Goal: Task Accomplishment & Management: Use online tool/utility

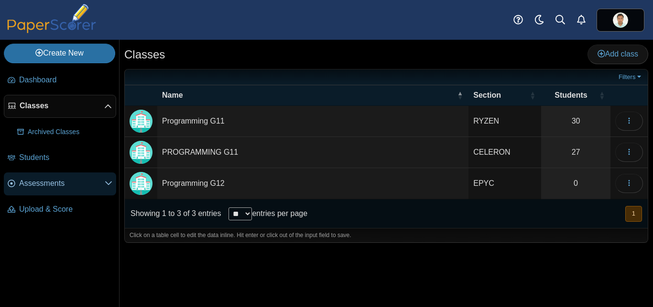
click at [42, 184] on span "Assessments" at bounding box center [62, 183] width 86 height 11
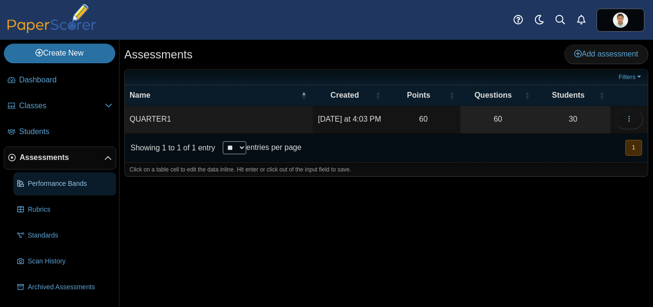
click at [61, 184] on span "Performance Bands" at bounding box center [70, 184] width 85 height 10
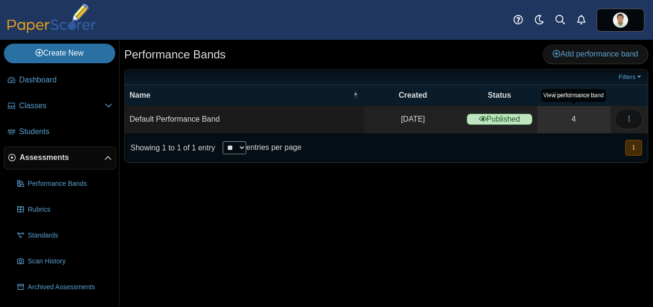
click at [574, 119] on link "4" at bounding box center [574, 119] width 73 height 27
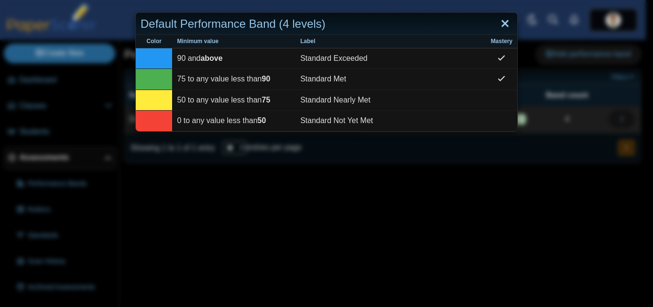
click at [504, 27] on link "Close" at bounding box center [505, 24] width 15 height 16
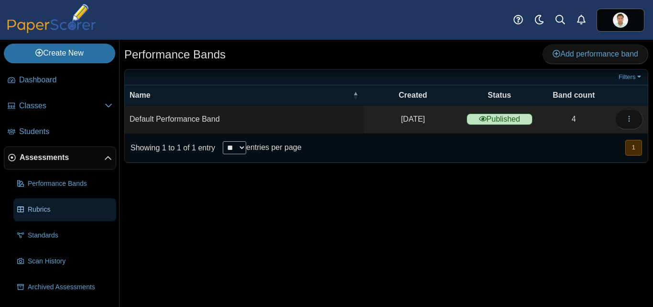
click at [49, 210] on span "Rubrics" at bounding box center [70, 210] width 85 height 10
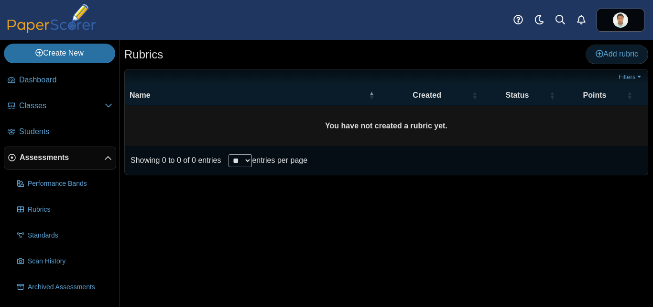
click at [615, 54] on span "Add rubric" at bounding box center [617, 54] width 43 height 8
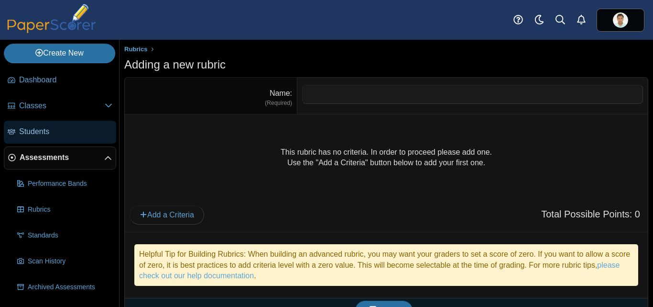
click at [39, 127] on span "Students" at bounding box center [65, 131] width 93 height 11
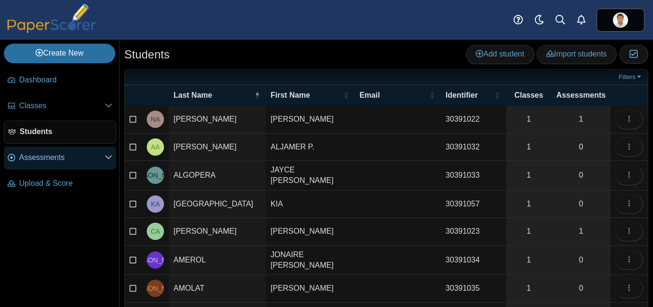
click at [33, 164] on link "Assessments" at bounding box center [60, 157] width 112 height 23
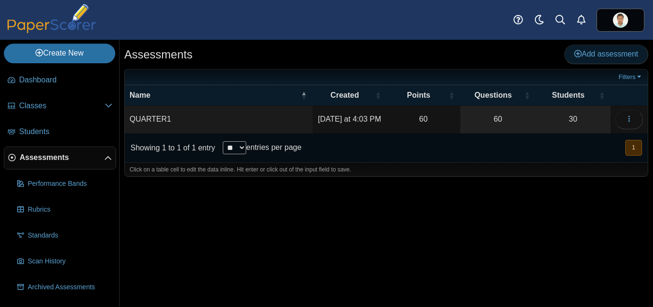
click at [601, 56] on span "Add assessment" at bounding box center [607, 54] width 64 height 8
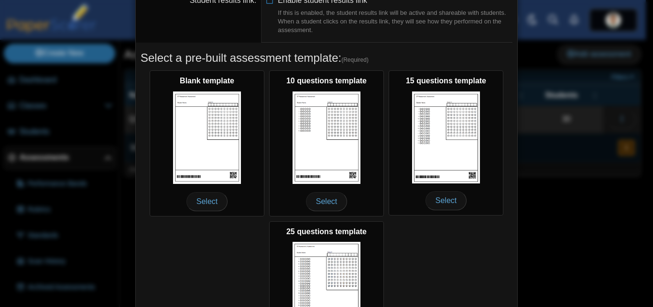
scroll to position [210, 0]
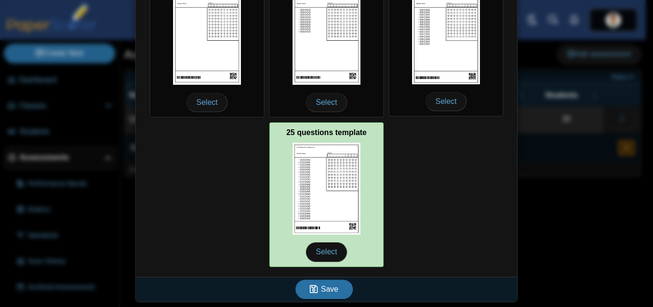
click at [308, 178] on img at bounding box center [327, 189] width 68 height 92
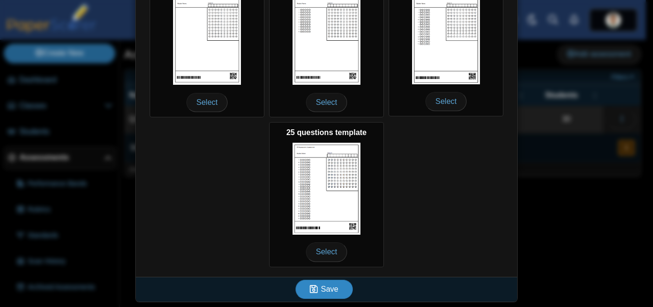
click at [323, 295] on button "Save" at bounding box center [324, 288] width 57 height 19
type input "**********"
click at [314, 292] on use "submit" at bounding box center [314, 289] width 8 height 8
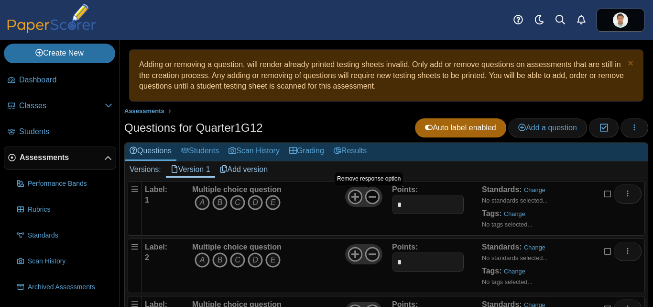
click at [370, 199] on icon at bounding box center [372, 196] width 15 height 15
click at [368, 258] on icon at bounding box center [372, 253] width 15 height 15
click at [536, 130] on span "Add a question" at bounding box center [548, 127] width 59 height 8
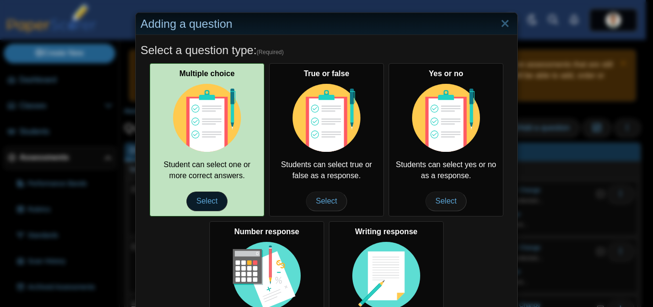
click at [204, 200] on span "Select" at bounding box center [207, 200] width 41 height 19
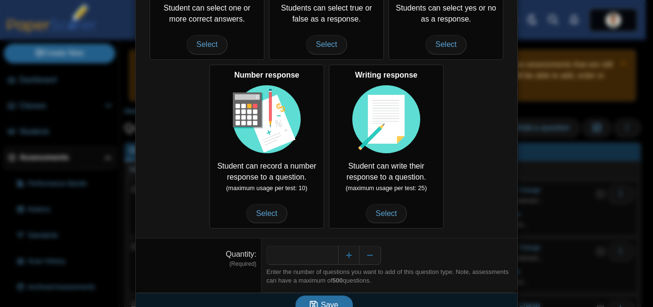
scroll to position [172, 0]
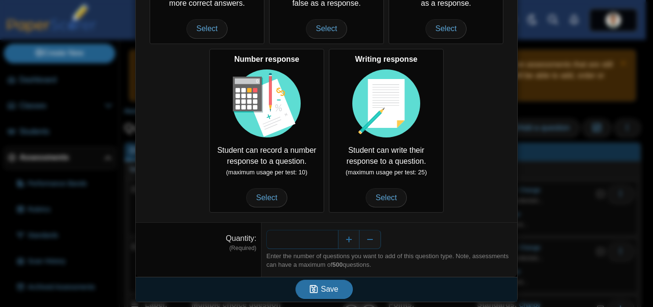
drag, startPoint x: 333, startPoint y: 236, endPoint x: 320, endPoint y: 235, distance: 13.5
click at [320, 235] on input "*" at bounding box center [302, 239] width 72 height 19
type input "**"
click at [332, 288] on span "Save" at bounding box center [329, 289] width 17 height 8
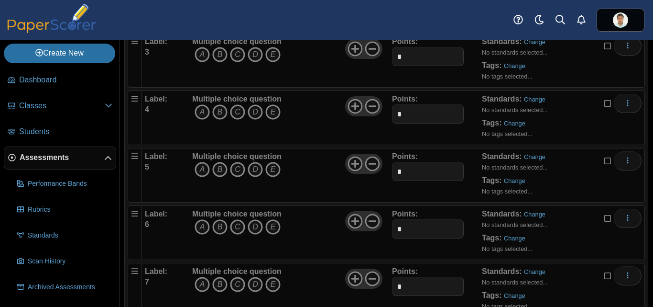
scroll to position [111, 0]
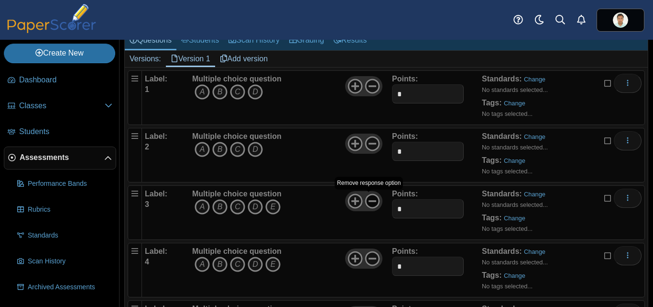
click at [365, 198] on icon at bounding box center [372, 200] width 15 height 15
click at [376, 259] on use at bounding box center [372, 258] width 15 height 15
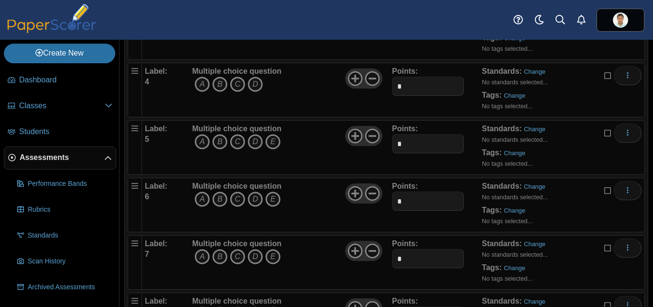
scroll to position [283, 0]
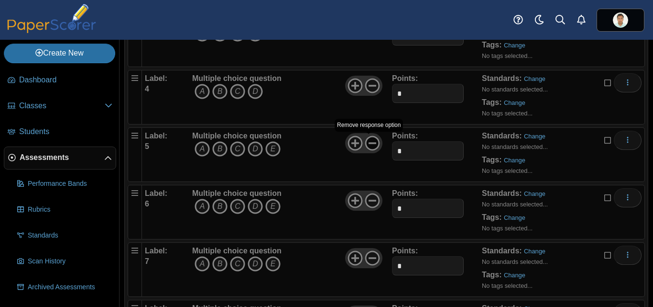
click at [375, 147] on use at bounding box center [372, 143] width 15 height 15
click at [368, 203] on icon at bounding box center [372, 200] width 15 height 15
click at [371, 264] on use at bounding box center [372, 258] width 15 height 15
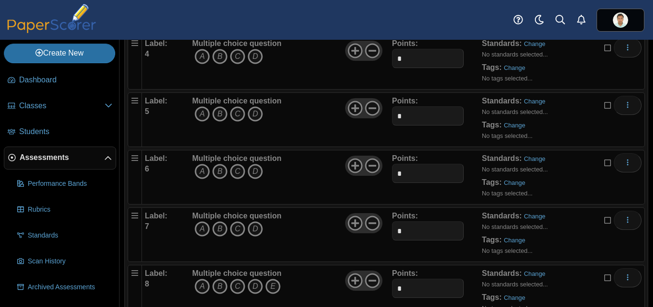
scroll to position [394, 0]
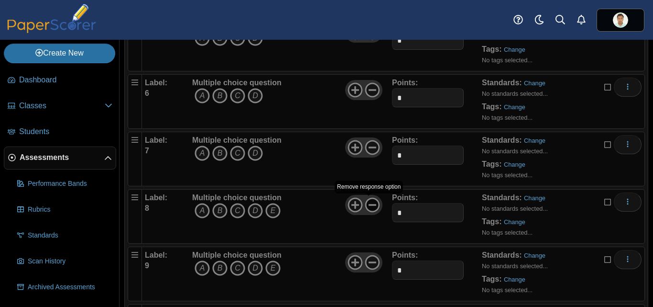
click at [371, 204] on icon at bounding box center [372, 204] width 15 height 15
click at [370, 263] on icon at bounding box center [372, 261] width 15 height 15
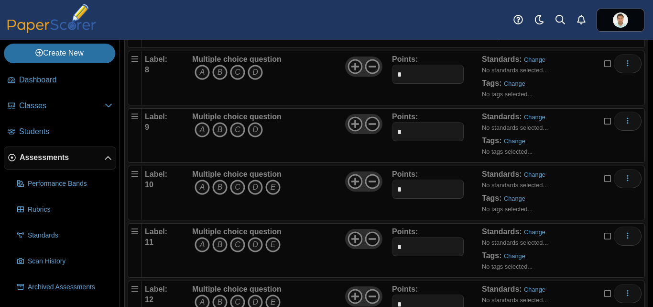
scroll to position [587, 0]
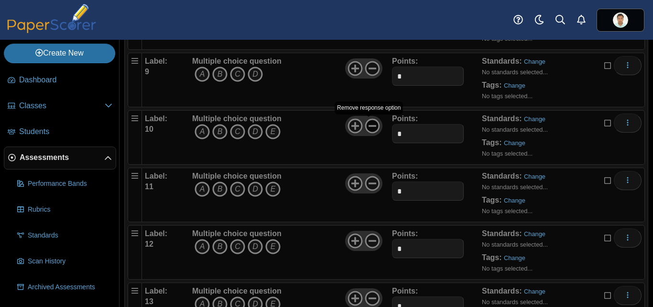
click at [371, 129] on icon at bounding box center [372, 125] width 15 height 15
click at [369, 185] on icon at bounding box center [372, 183] width 15 height 15
click at [372, 240] on use at bounding box center [372, 240] width 15 height 15
click at [369, 299] on use at bounding box center [372, 298] width 15 height 15
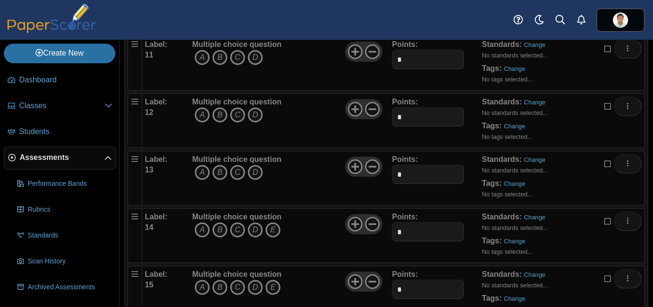
scroll to position [760, 0]
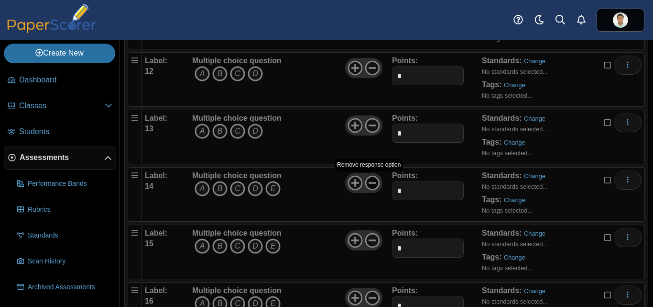
click at [373, 186] on icon at bounding box center [372, 182] width 15 height 15
click at [371, 238] on icon at bounding box center [372, 239] width 15 height 15
click at [371, 298] on use at bounding box center [372, 297] width 15 height 15
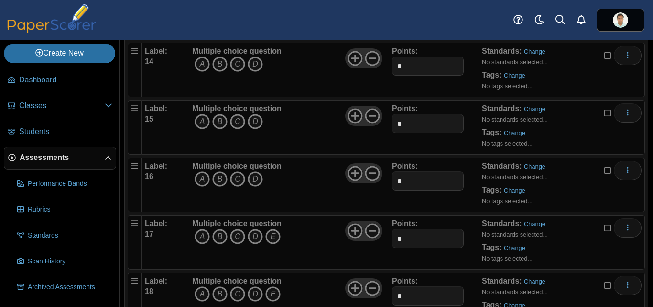
scroll to position [947, 0]
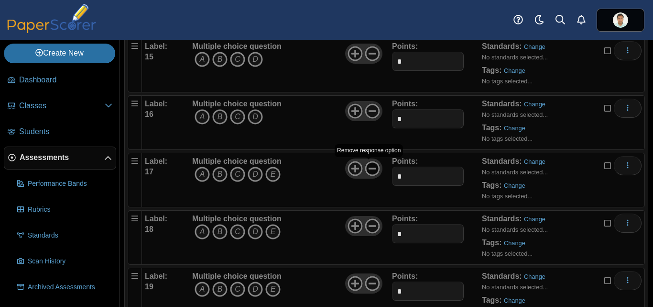
click at [374, 168] on icon at bounding box center [372, 168] width 15 height 15
click at [373, 223] on icon at bounding box center [372, 225] width 15 height 15
click at [369, 281] on icon at bounding box center [372, 283] width 15 height 15
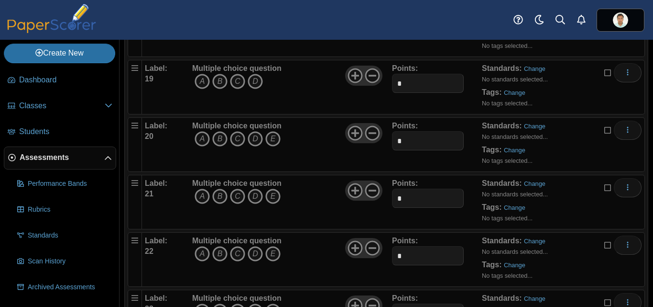
scroll to position [1161, 0]
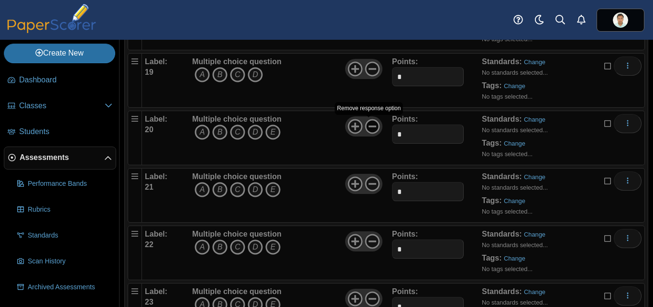
click at [372, 129] on icon at bounding box center [372, 126] width 15 height 15
click at [370, 189] on icon at bounding box center [372, 183] width 15 height 15
click at [371, 241] on use at bounding box center [372, 241] width 15 height 15
click at [370, 299] on use at bounding box center [372, 298] width 15 height 15
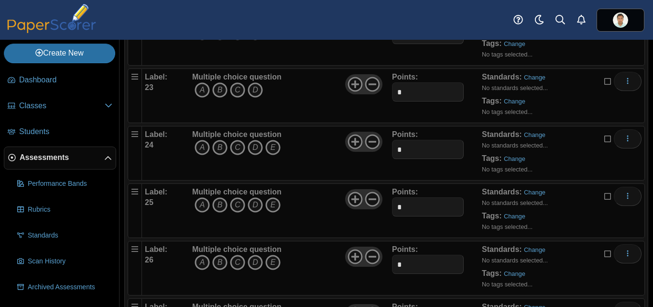
scroll to position [1361, 0]
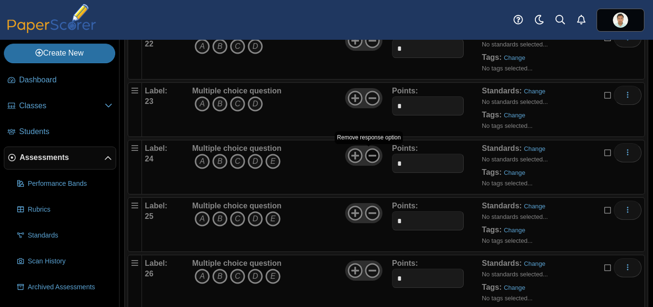
click at [376, 158] on use at bounding box center [372, 155] width 15 height 15
click at [371, 210] on icon at bounding box center [372, 212] width 15 height 15
click at [373, 267] on icon at bounding box center [372, 270] width 15 height 15
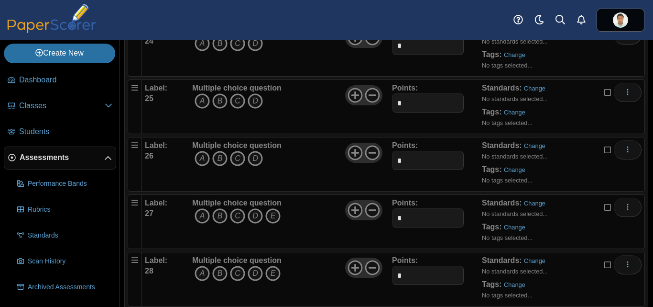
scroll to position [1486, 0]
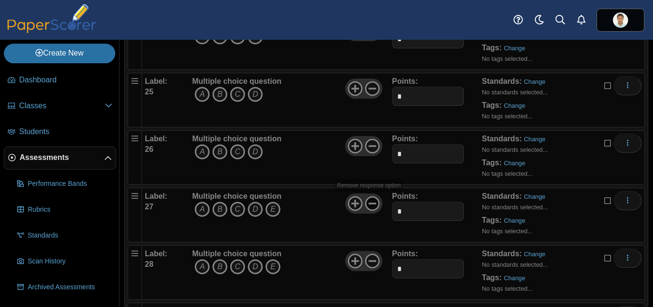
click at [366, 208] on icon at bounding box center [372, 203] width 15 height 15
click at [370, 262] on icon at bounding box center [372, 260] width 15 height 15
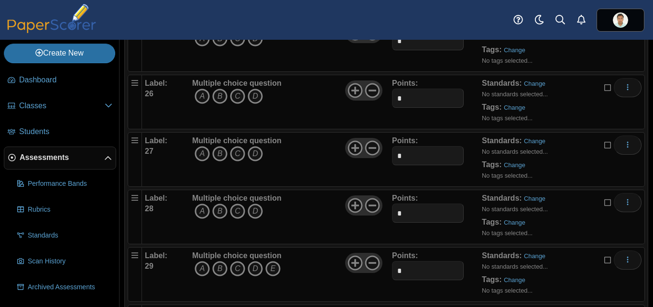
scroll to position [1666, 0]
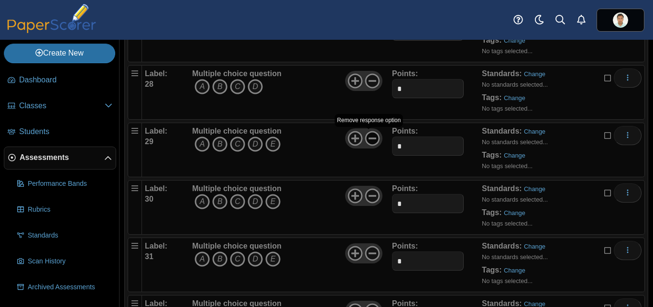
click at [370, 137] on icon at bounding box center [372, 138] width 15 height 15
click at [369, 195] on icon at bounding box center [372, 195] width 15 height 15
click at [374, 251] on icon at bounding box center [372, 252] width 15 height 15
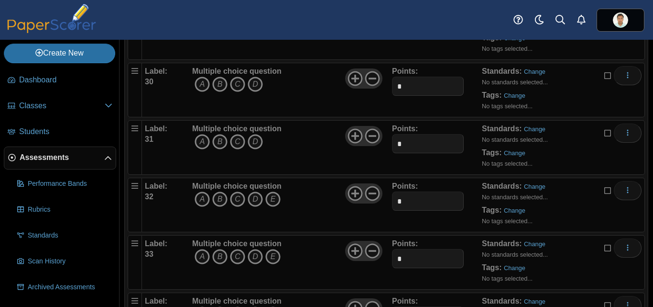
scroll to position [1790, 0]
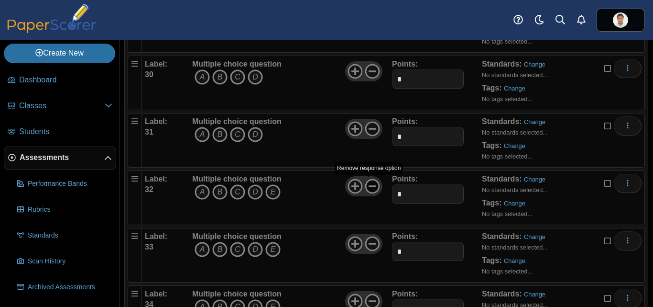
click at [369, 184] on icon at bounding box center [372, 185] width 15 height 15
click at [370, 247] on icon at bounding box center [372, 243] width 15 height 15
click at [371, 300] on icon at bounding box center [372, 300] width 15 height 15
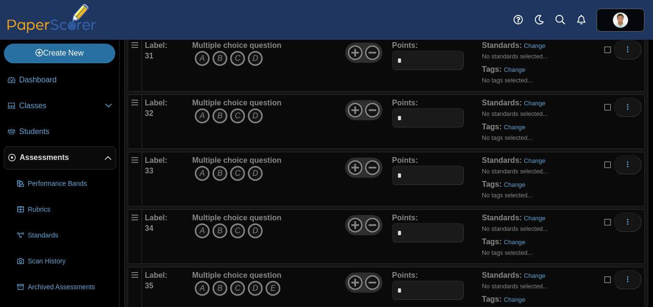
scroll to position [1901, 0]
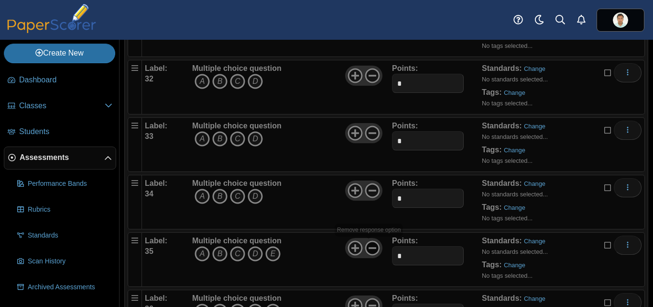
click at [370, 249] on icon at bounding box center [372, 247] width 15 height 15
click at [368, 302] on icon at bounding box center [372, 305] width 15 height 15
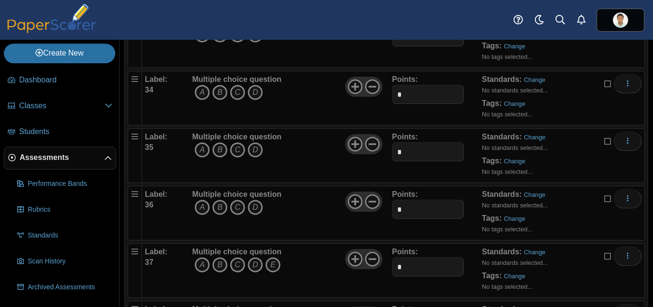
scroll to position [2011, 0]
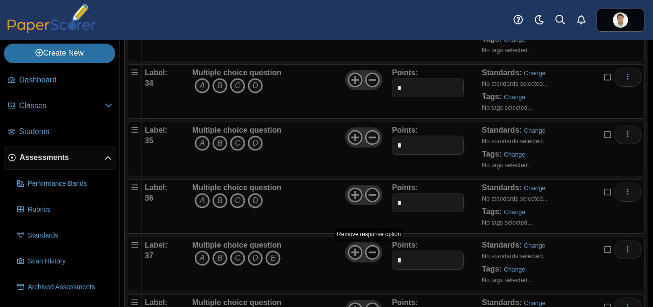
click at [372, 256] on icon at bounding box center [372, 251] width 15 height 15
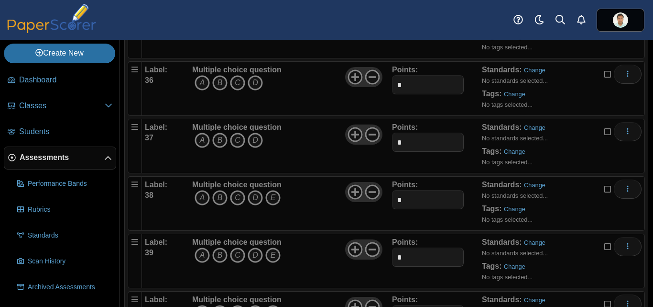
scroll to position [2149, 0]
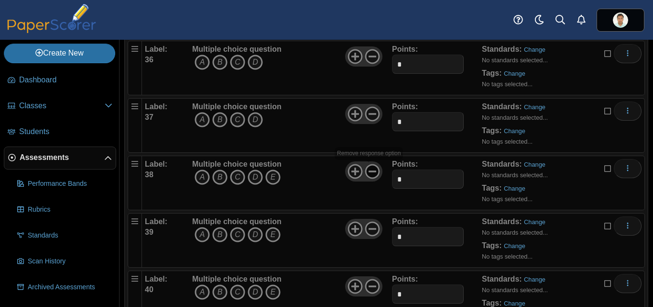
click at [374, 175] on icon at bounding box center [372, 171] width 15 height 15
click at [368, 227] on icon at bounding box center [372, 228] width 15 height 15
click at [368, 288] on icon at bounding box center [372, 285] width 15 height 15
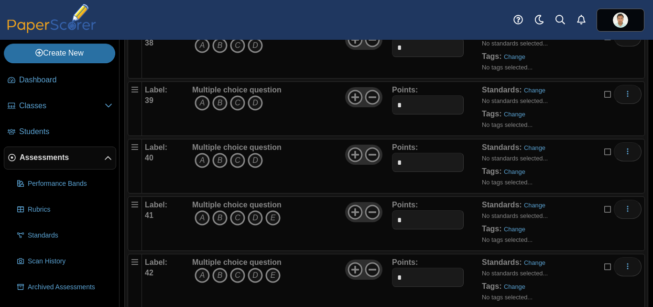
scroll to position [2356, 0]
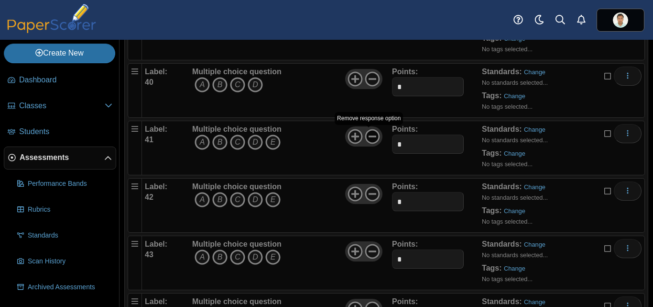
click at [365, 137] on use at bounding box center [372, 136] width 15 height 15
click at [368, 189] on icon at bounding box center [372, 193] width 15 height 15
click at [369, 249] on icon at bounding box center [372, 250] width 15 height 15
click at [371, 302] on use at bounding box center [372, 308] width 15 height 15
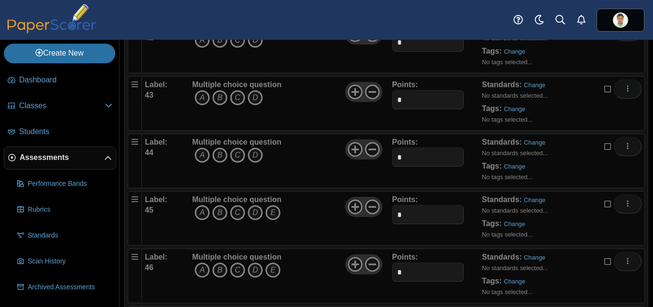
scroll to position [2509, 0]
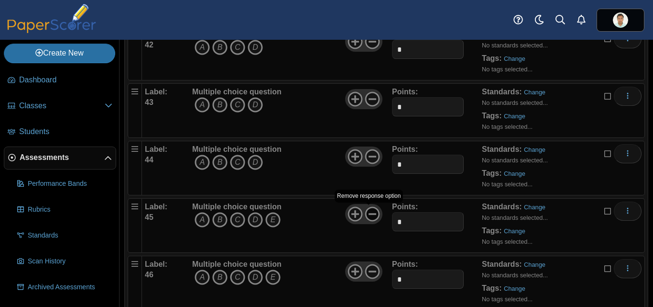
click at [368, 216] on icon at bounding box center [372, 213] width 15 height 15
click at [372, 271] on use at bounding box center [372, 271] width 15 height 15
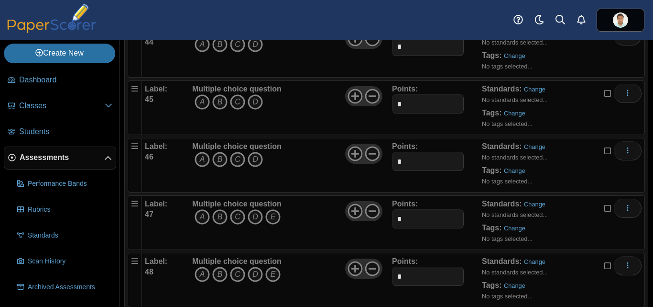
scroll to position [2633, 0]
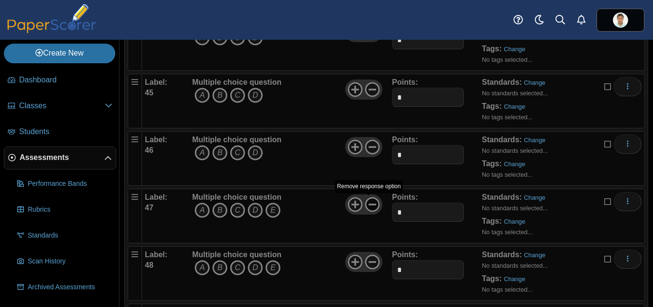
click at [366, 206] on icon at bounding box center [372, 204] width 15 height 15
click at [366, 261] on icon at bounding box center [372, 261] width 15 height 15
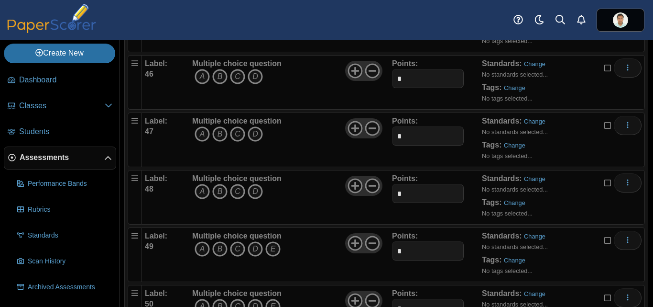
scroll to position [2730, 0]
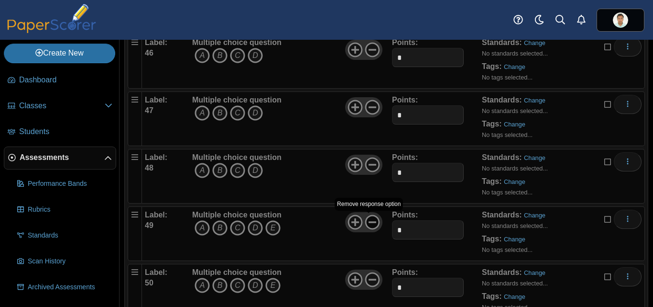
click at [370, 222] on use at bounding box center [372, 222] width 15 height 15
click at [369, 284] on icon at bounding box center [372, 279] width 15 height 15
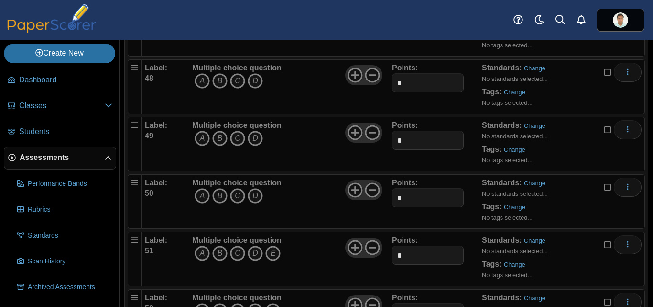
scroll to position [2841, 0]
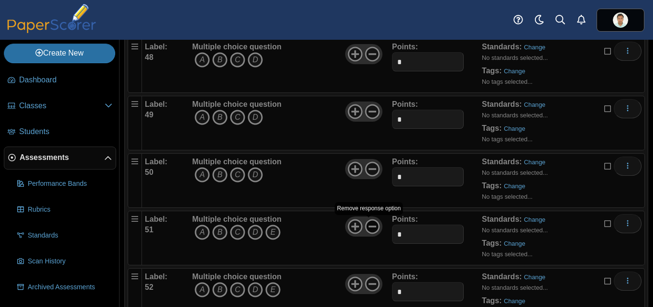
click at [375, 231] on use at bounding box center [372, 226] width 15 height 15
click at [372, 286] on icon at bounding box center [372, 283] width 15 height 15
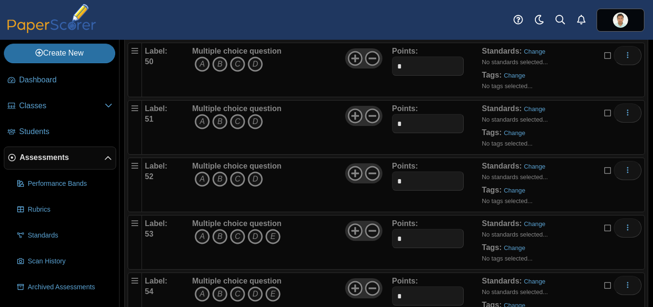
scroll to position [2958, 0]
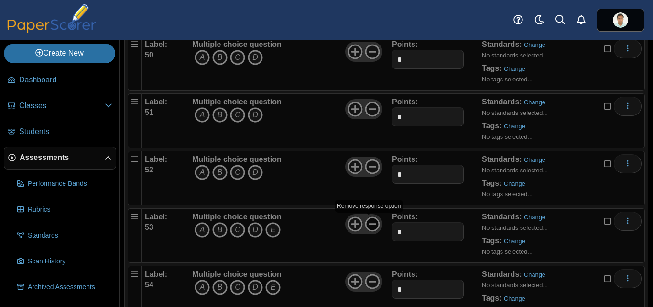
click at [371, 225] on icon at bounding box center [372, 223] width 15 height 15
click at [369, 281] on use at bounding box center [372, 281] width 15 height 15
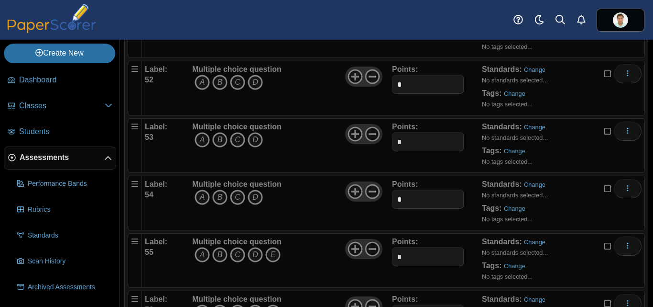
scroll to position [3055, 0]
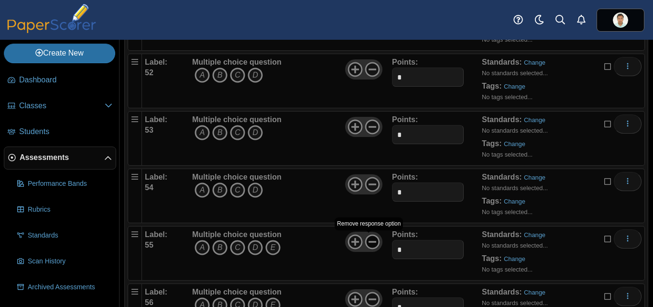
click at [373, 243] on icon at bounding box center [372, 241] width 15 height 15
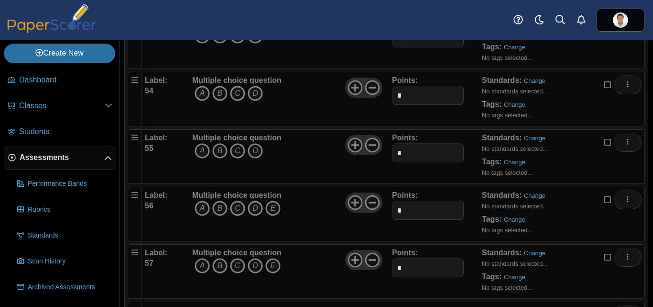
scroll to position [3179, 0]
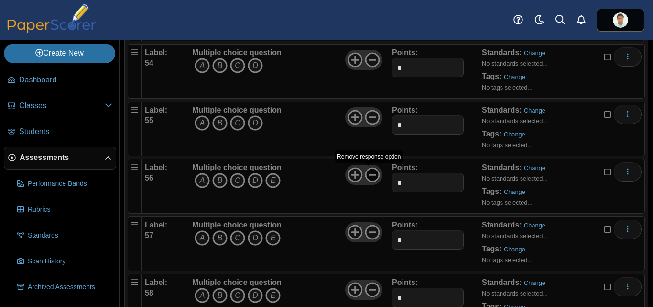
click at [368, 177] on icon at bounding box center [372, 174] width 15 height 15
click at [371, 235] on icon at bounding box center [372, 231] width 15 height 15
click at [368, 285] on icon at bounding box center [372, 289] width 15 height 15
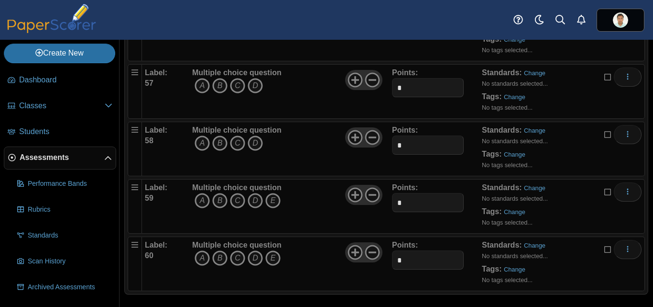
scroll to position [3338, 0]
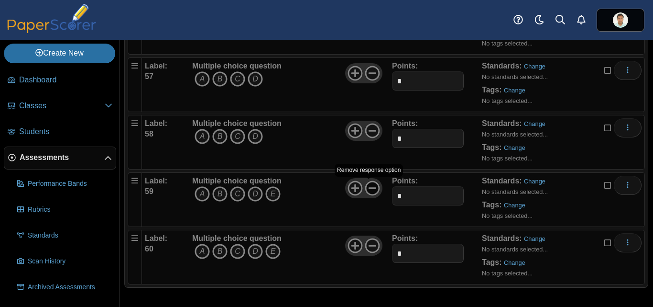
click at [370, 189] on icon at bounding box center [372, 187] width 15 height 15
click at [369, 246] on use at bounding box center [372, 245] width 15 height 15
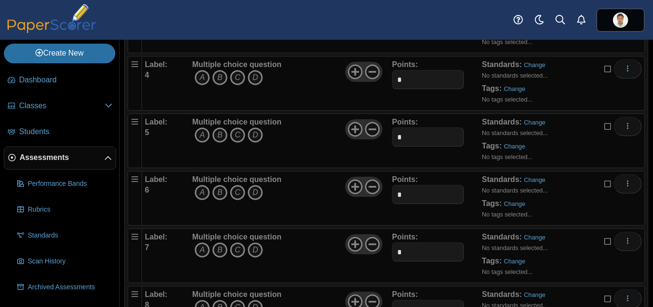
scroll to position [0, 0]
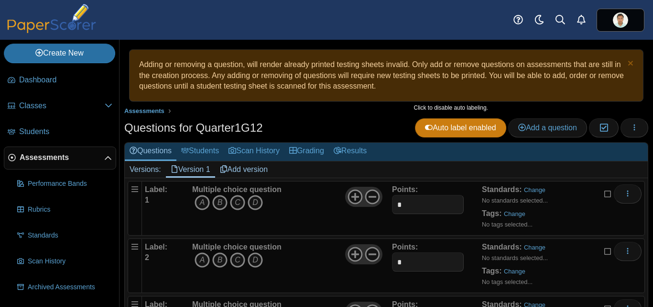
click at [425, 127] on span "Auto label enabled" at bounding box center [460, 127] width 71 height 8
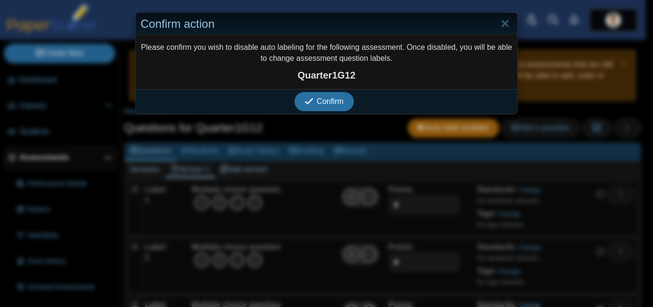
click at [328, 76] on strong "Quarter1G12" at bounding box center [327, 74] width 372 height 13
click at [321, 105] on span "Confirm" at bounding box center [330, 101] width 27 height 8
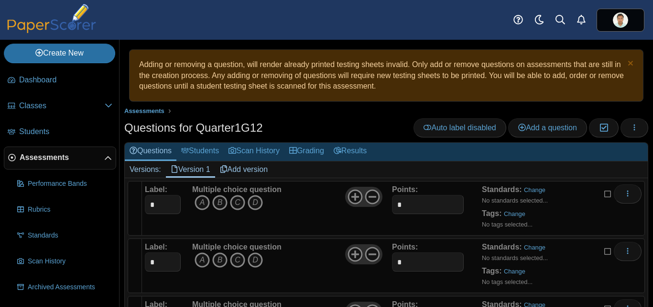
click at [247, 170] on link "Add version" at bounding box center [244, 169] width 58 height 16
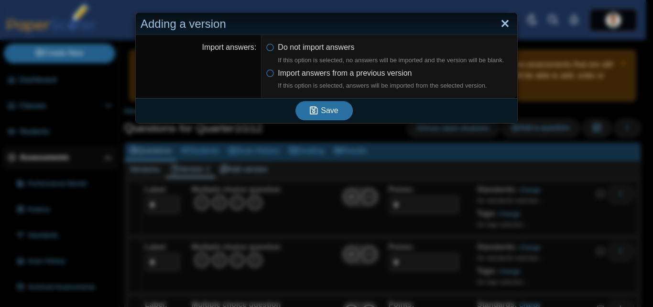
click at [501, 24] on link "Close" at bounding box center [505, 24] width 15 height 16
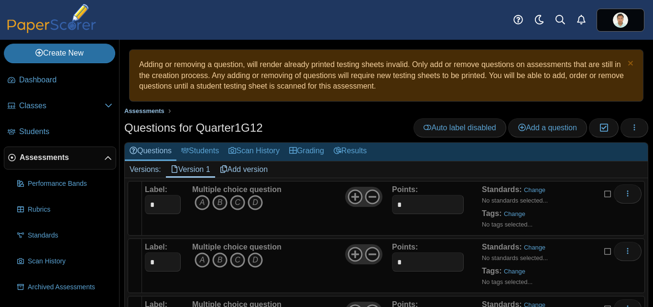
click at [135, 113] on span "Assessments" at bounding box center [144, 110] width 40 height 7
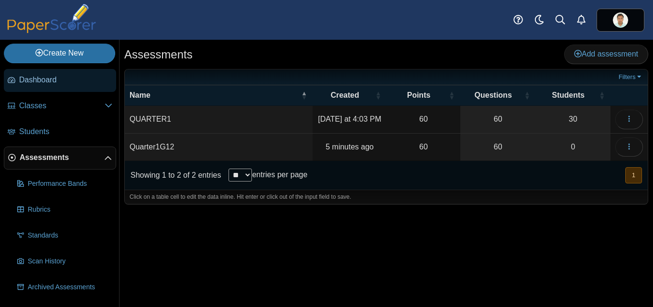
click at [73, 75] on span "Dashboard" at bounding box center [65, 80] width 93 height 11
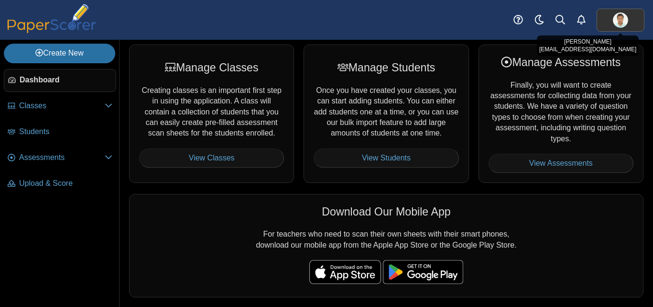
click at [618, 29] on link at bounding box center [621, 20] width 48 height 23
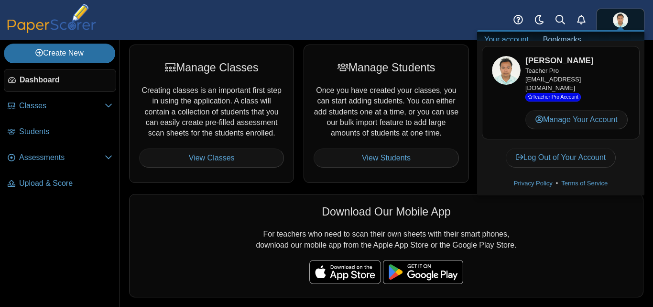
click at [442, 12] on div "Dashboard Classes Archived classes Students" at bounding box center [326, 20] width 653 height 40
